Goal: Information Seeking & Learning: Understand process/instructions

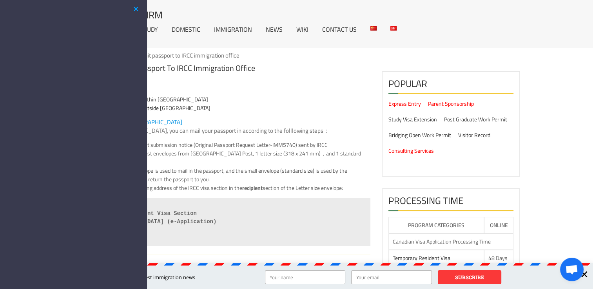
click at [136, 9] on button "button" at bounding box center [135, 9] width 9 height 10
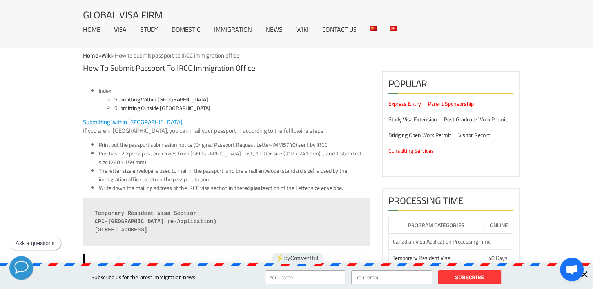
click at [585, 275] on div at bounding box center [584, 275] width 18 height 18
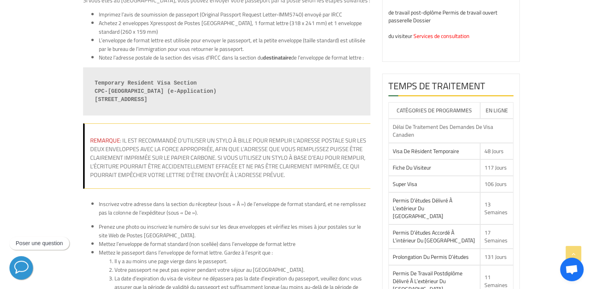
scroll to position [100, 0]
